Goal: Use online tool/utility: Utilize a website feature to perform a specific function

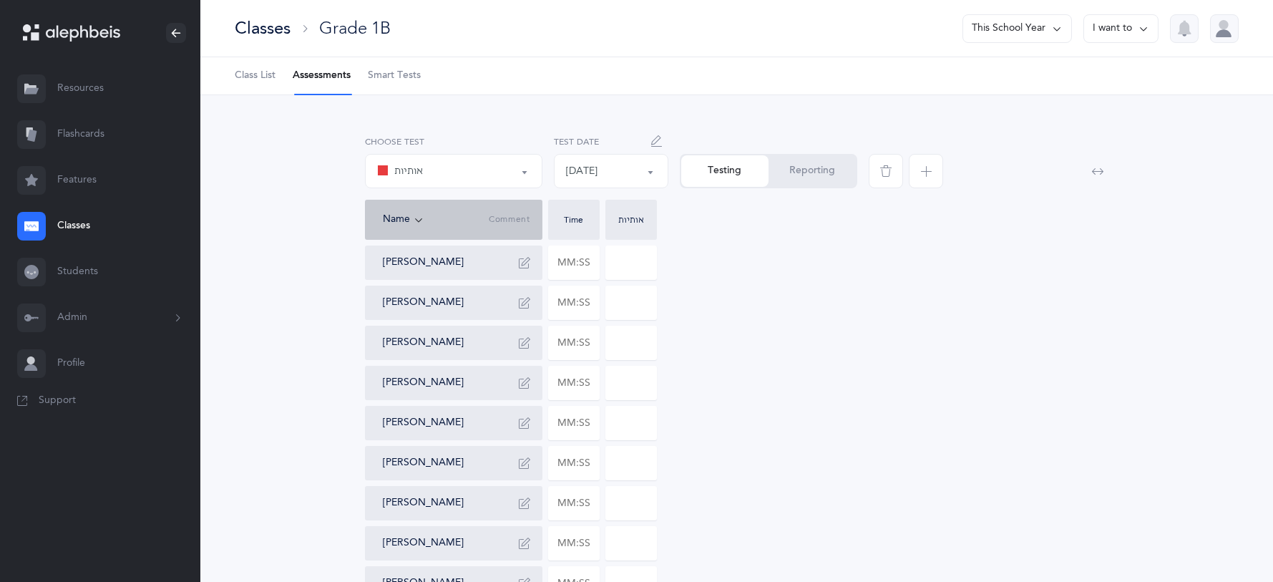
select select "2"
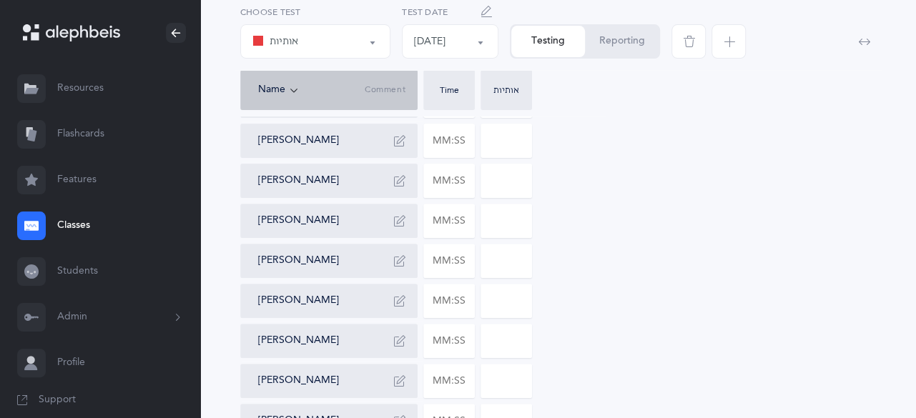
scroll to position [162, 0]
click at [466, 145] on input "text" at bounding box center [449, 140] width 50 height 33
type input "01:01"
type input "0"
click at [469, 188] on input "text" at bounding box center [449, 180] width 50 height 33
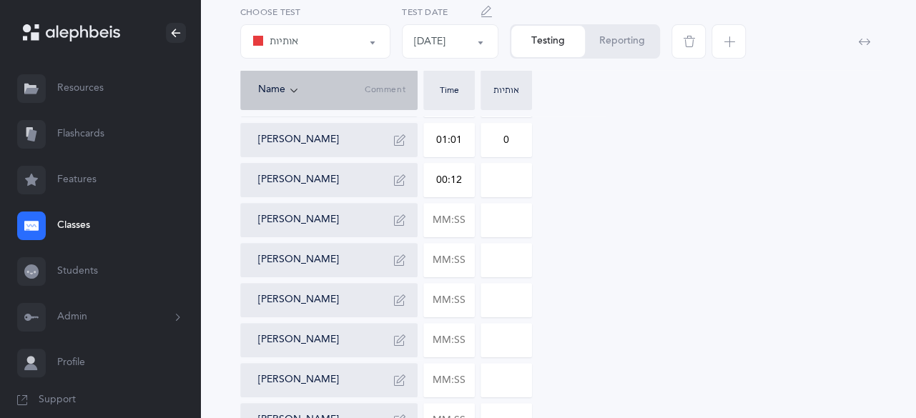
type input "01:27"
click at [526, 182] on input at bounding box center [506, 180] width 50 height 33
type input "01"
click at [454, 226] on input "text" at bounding box center [449, 220] width 50 height 33
type input "01:24"
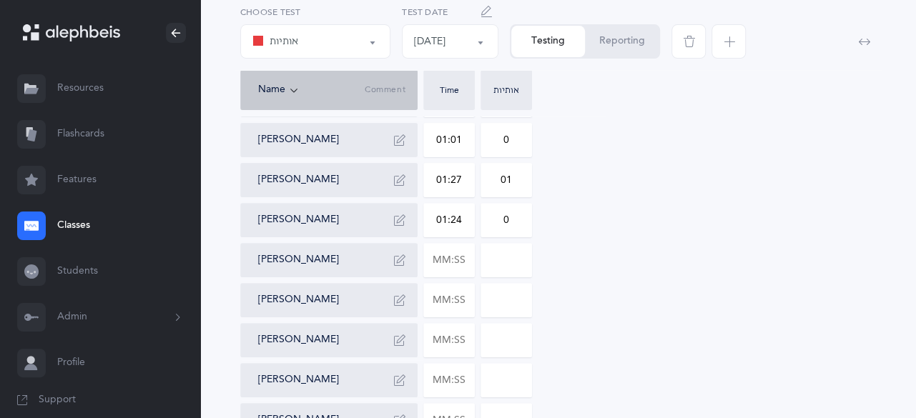
click at [514, 219] on input "0" at bounding box center [506, 220] width 50 height 33
type input "01"
click at [461, 259] on input "text" at bounding box center [449, 260] width 50 height 33
type input "02:45"
click at [522, 270] on input "0" at bounding box center [506, 260] width 50 height 33
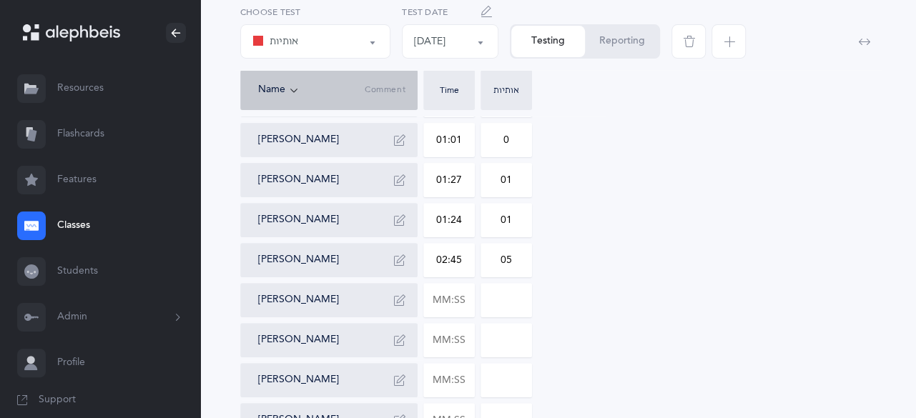
type input "05"
click at [469, 302] on input "text" at bounding box center [449, 300] width 50 height 33
type input "02:23"
click at [521, 298] on input "0" at bounding box center [506, 300] width 50 height 33
type input "03"
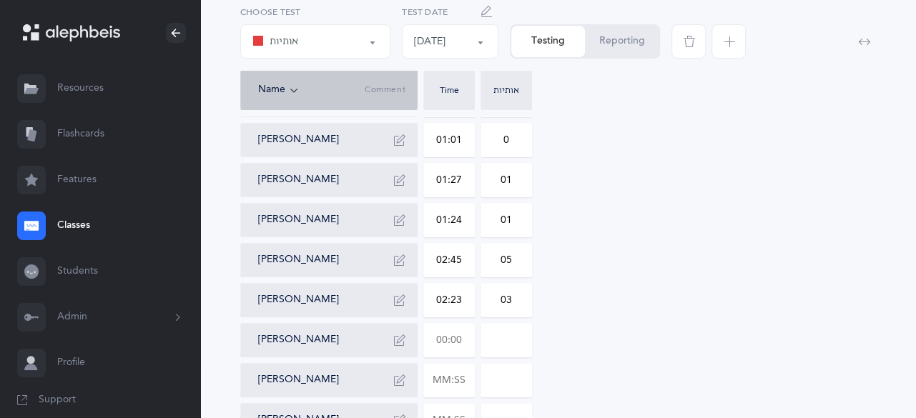
click at [462, 338] on input "text" at bounding box center [449, 340] width 50 height 33
type input "01:37"
type input "0"
click at [524, 336] on input "0" at bounding box center [506, 340] width 50 height 33
click at [466, 384] on input "text" at bounding box center [449, 380] width 50 height 33
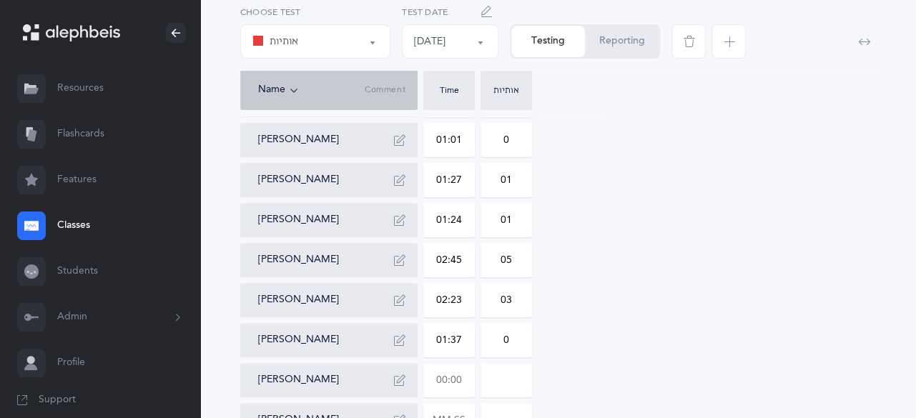
click at [466, 338] on input "01:37" at bounding box center [449, 340] width 50 height 33
type input "00:01"
click at [625, 51] on button "Reporting" at bounding box center [622, 41] width 74 height 31
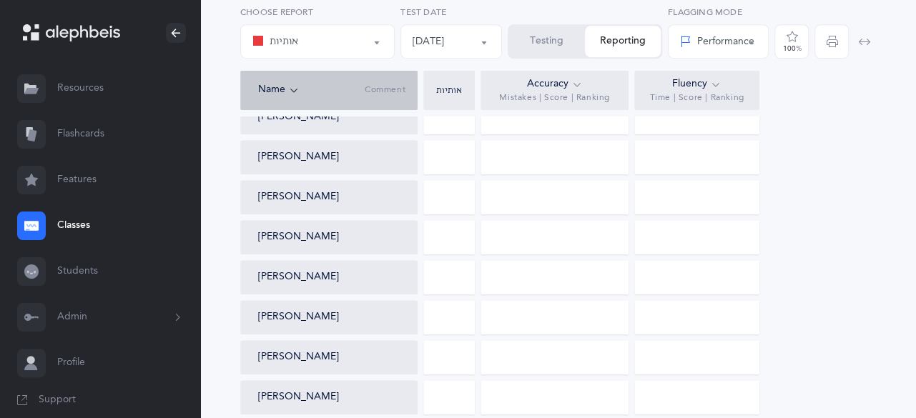
scroll to position [461, 0]
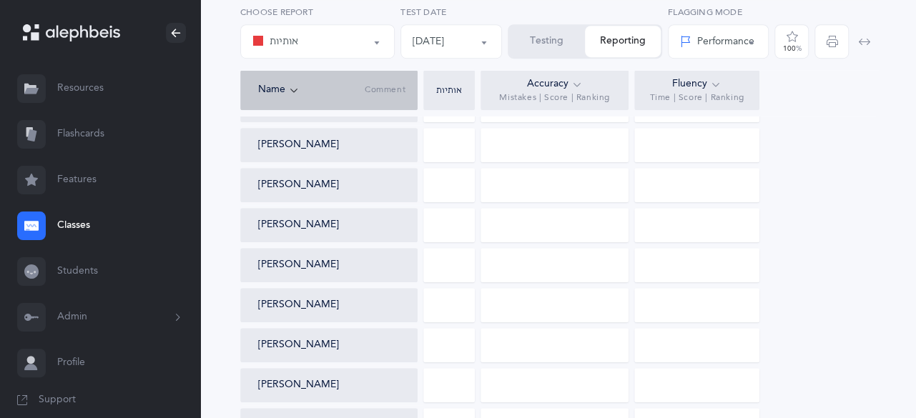
click at [542, 54] on button "Testing" at bounding box center [547, 41] width 76 height 31
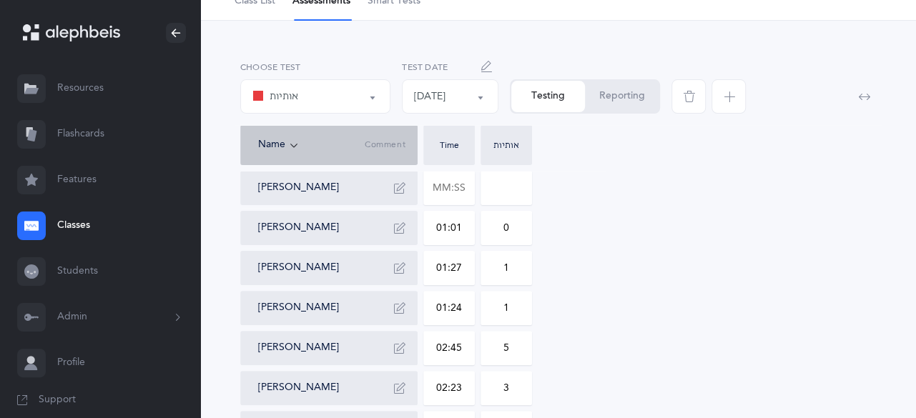
scroll to position [18, 0]
